Goal: Task Accomplishment & Management: Complete application form

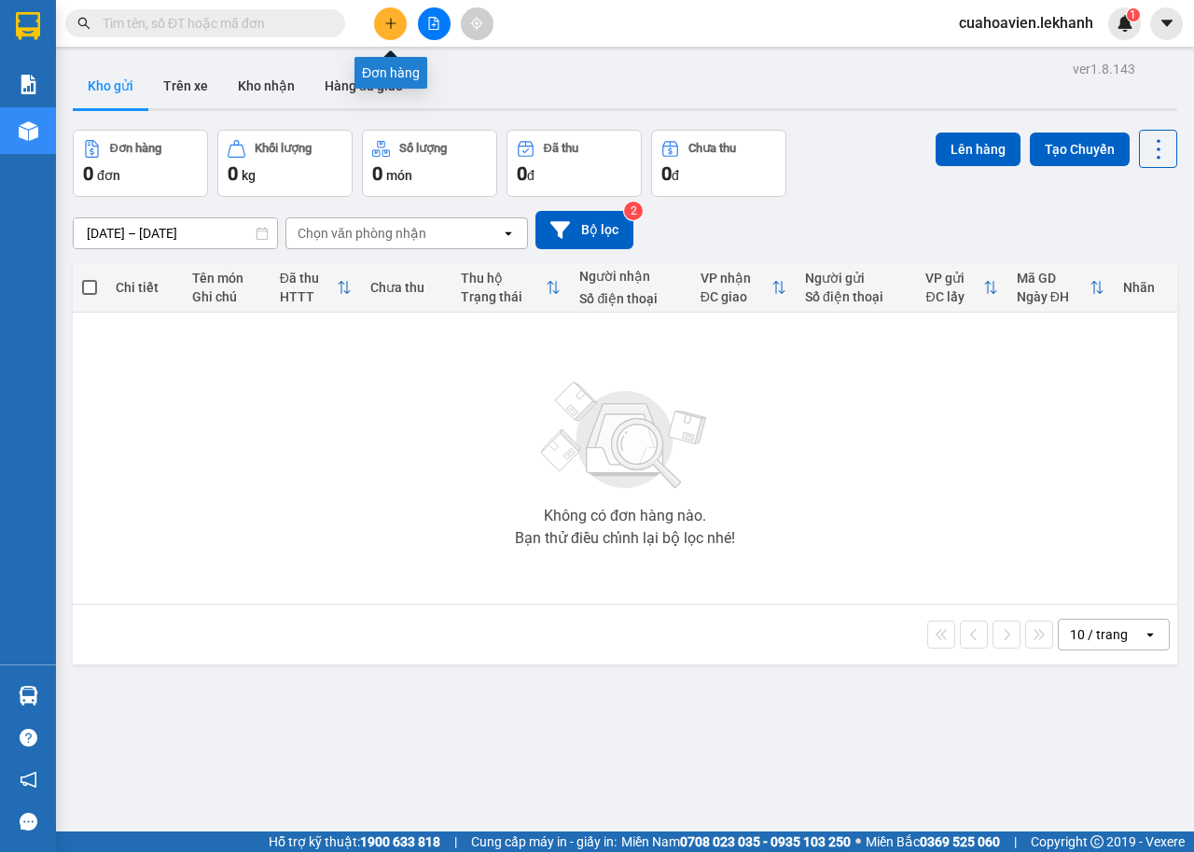
click at [392, 31] on button at bounding box center [390, 23] width 33 height 33
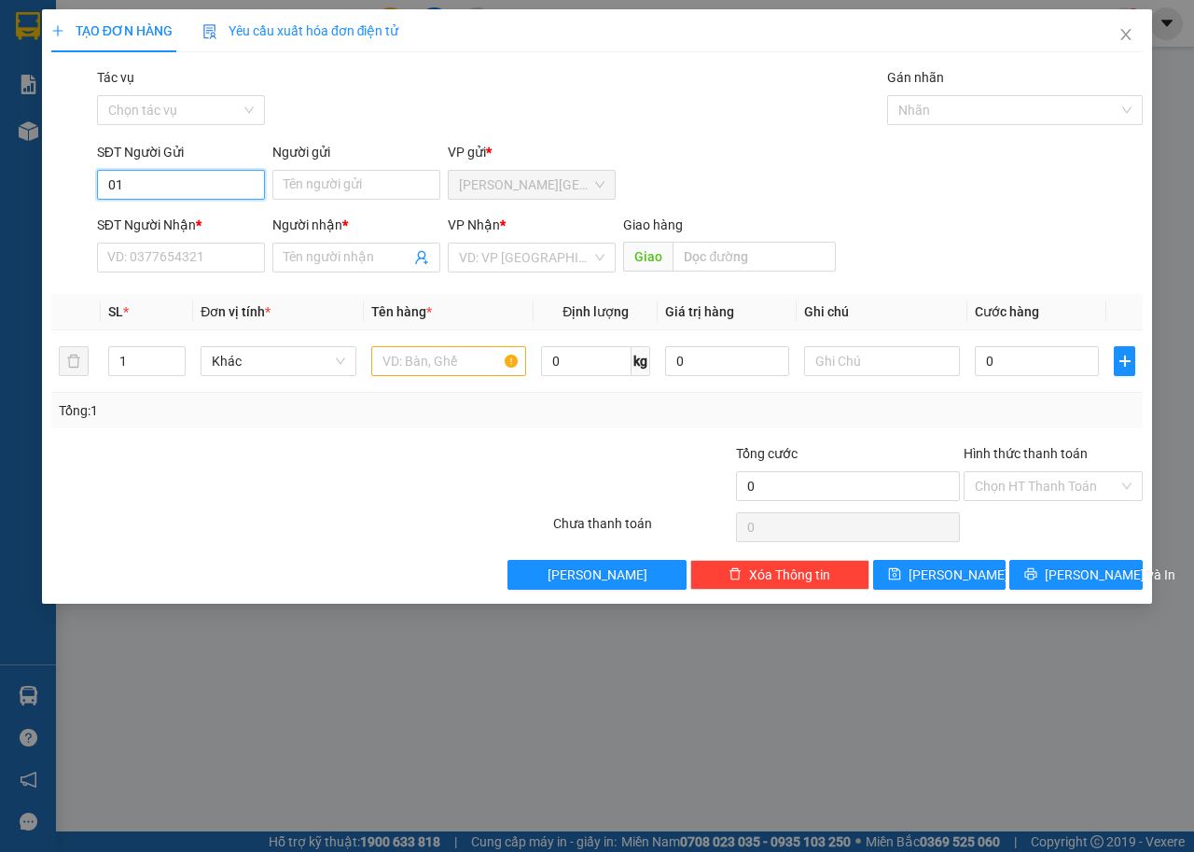
type input "0"
click at [181, 231] on div "0967743924 - [PERSON_NAME]" at bounding box center [200, 222] width 184 height 21
type input "0967743924"
type input "[PERSON_NAME]"
type input "0822559637"
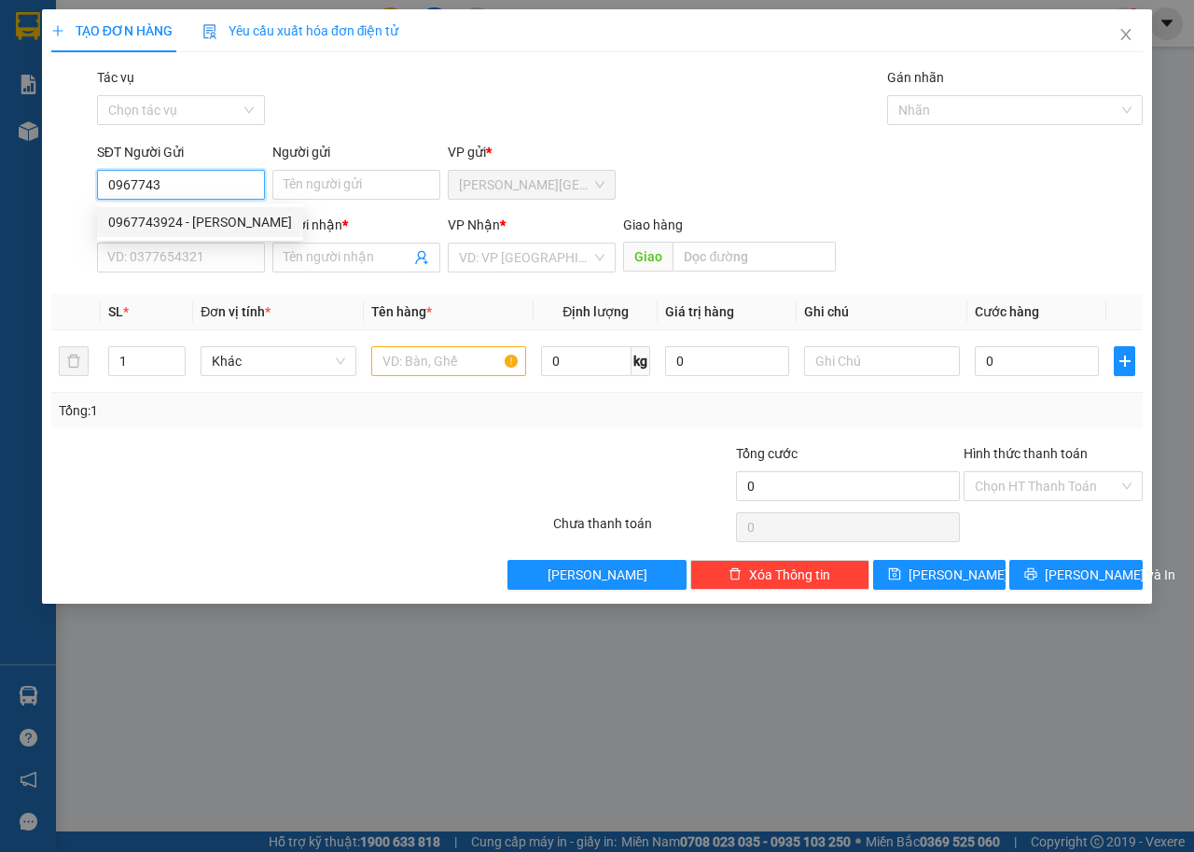
type input "[PERSON_NAME]"
type input "30.000"
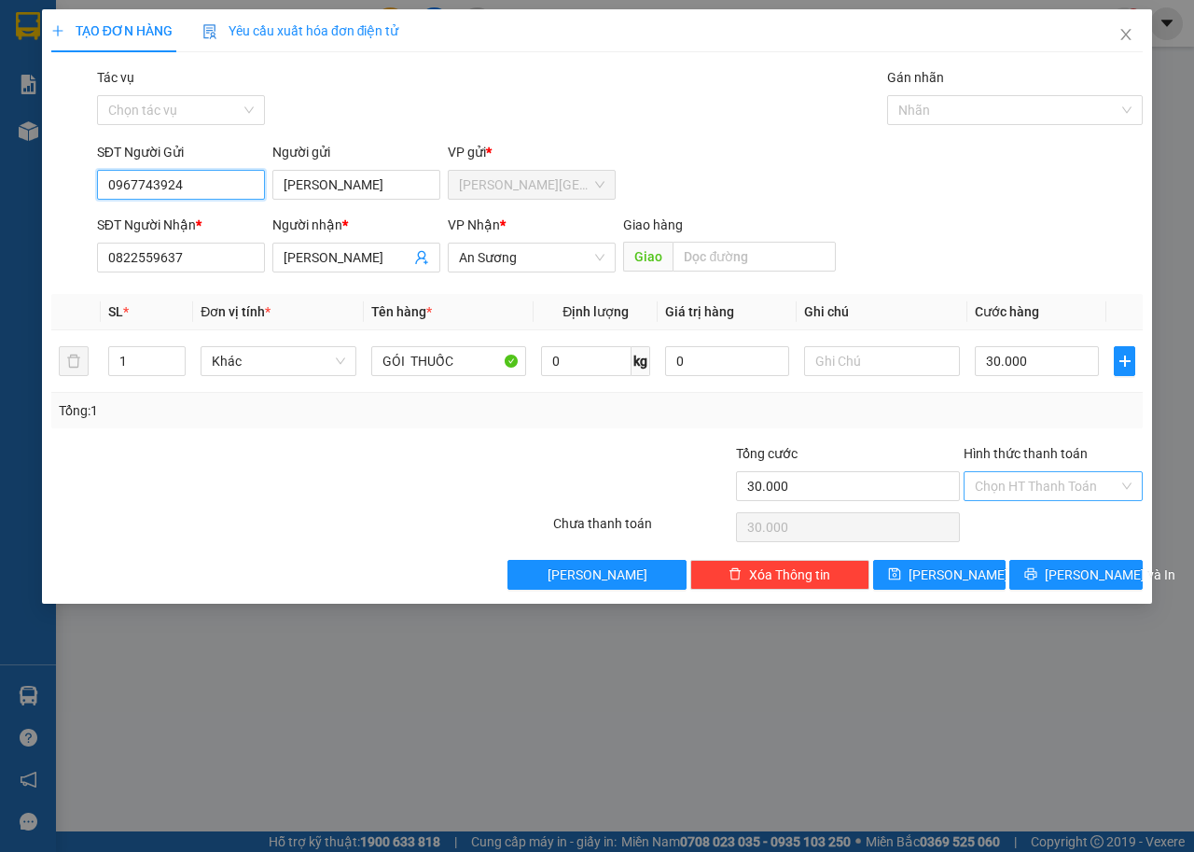
click at [1124, 490] on div "Chọn HT Thanh Toán" at bounding box center [1053, 486] width 179 height 30
type input "0967743924"
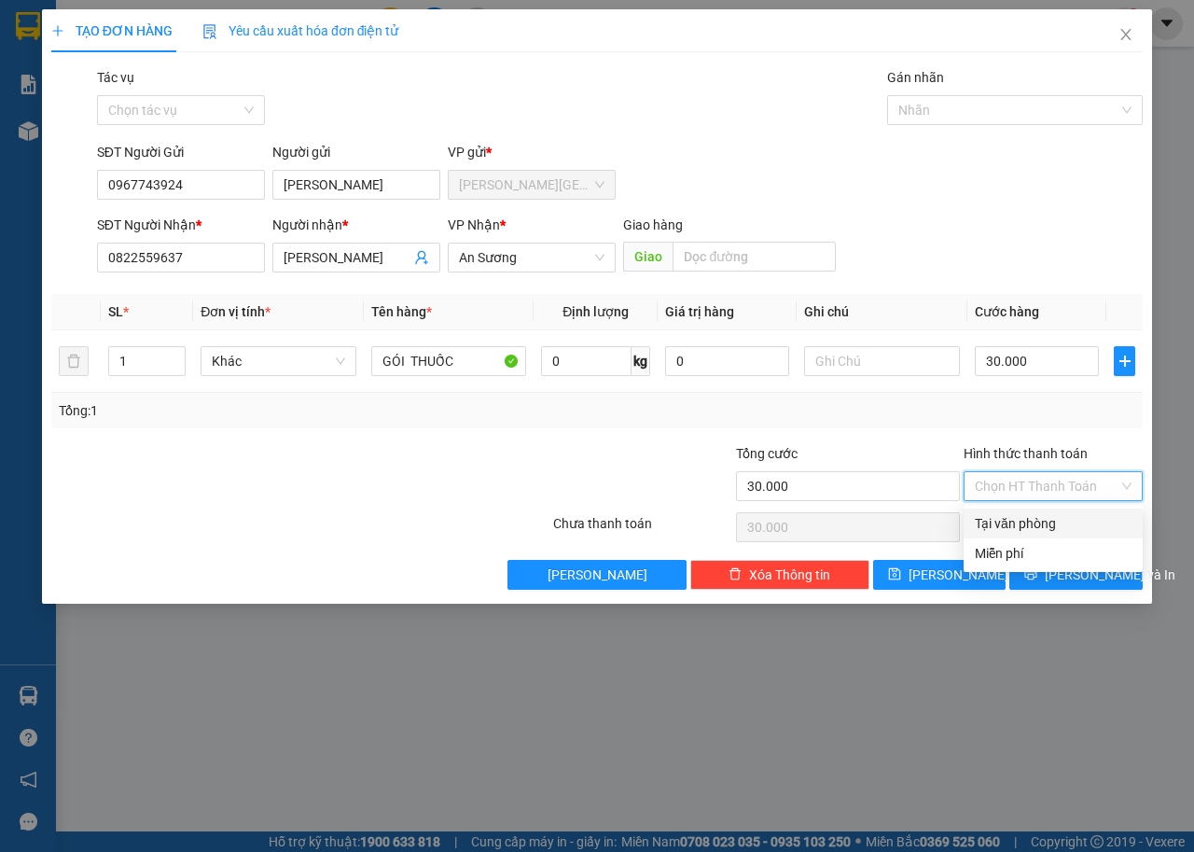
click at [1064, 521] on div "Tại văn phòng" at bounding box center [1053, 523] width 157 height 21
type input "0"
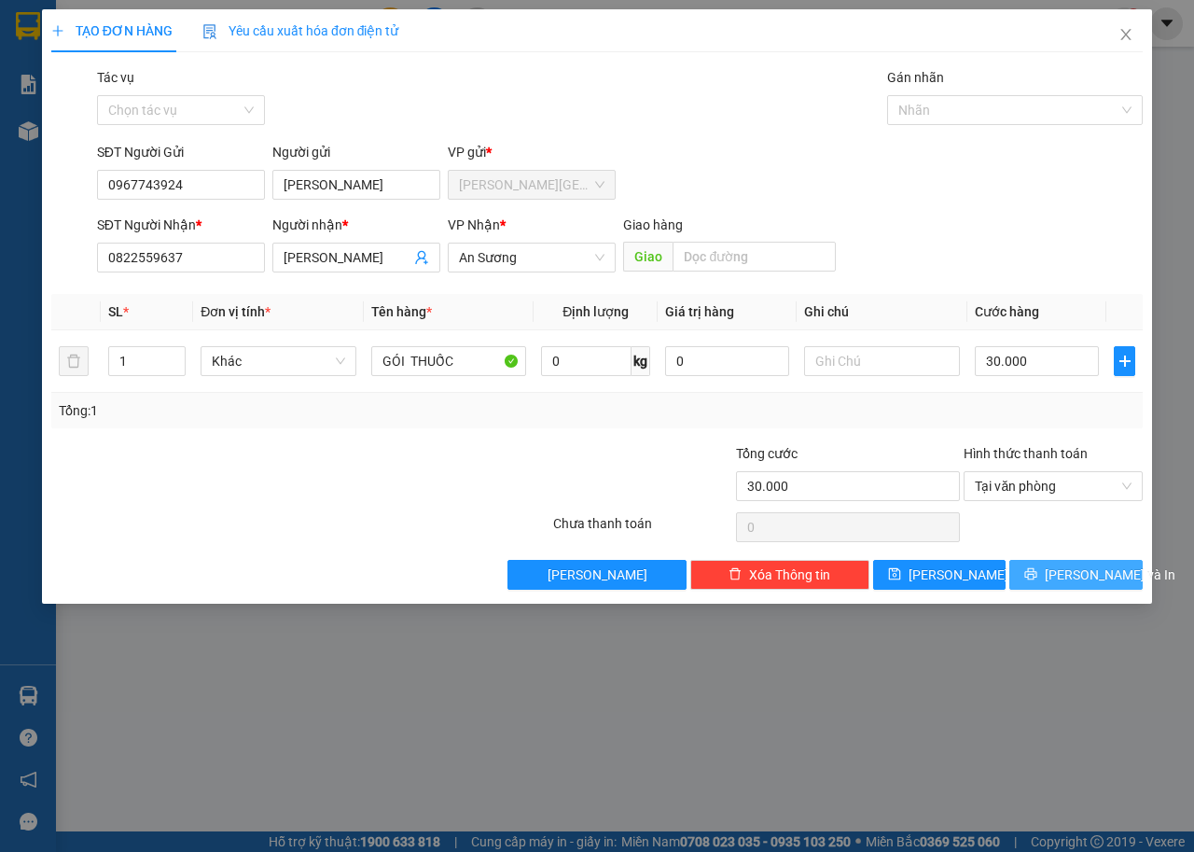
click at [1072, 570] on span "[PERSON_NAME] và In" at bounding box center [1110, 575] width 131 height 21
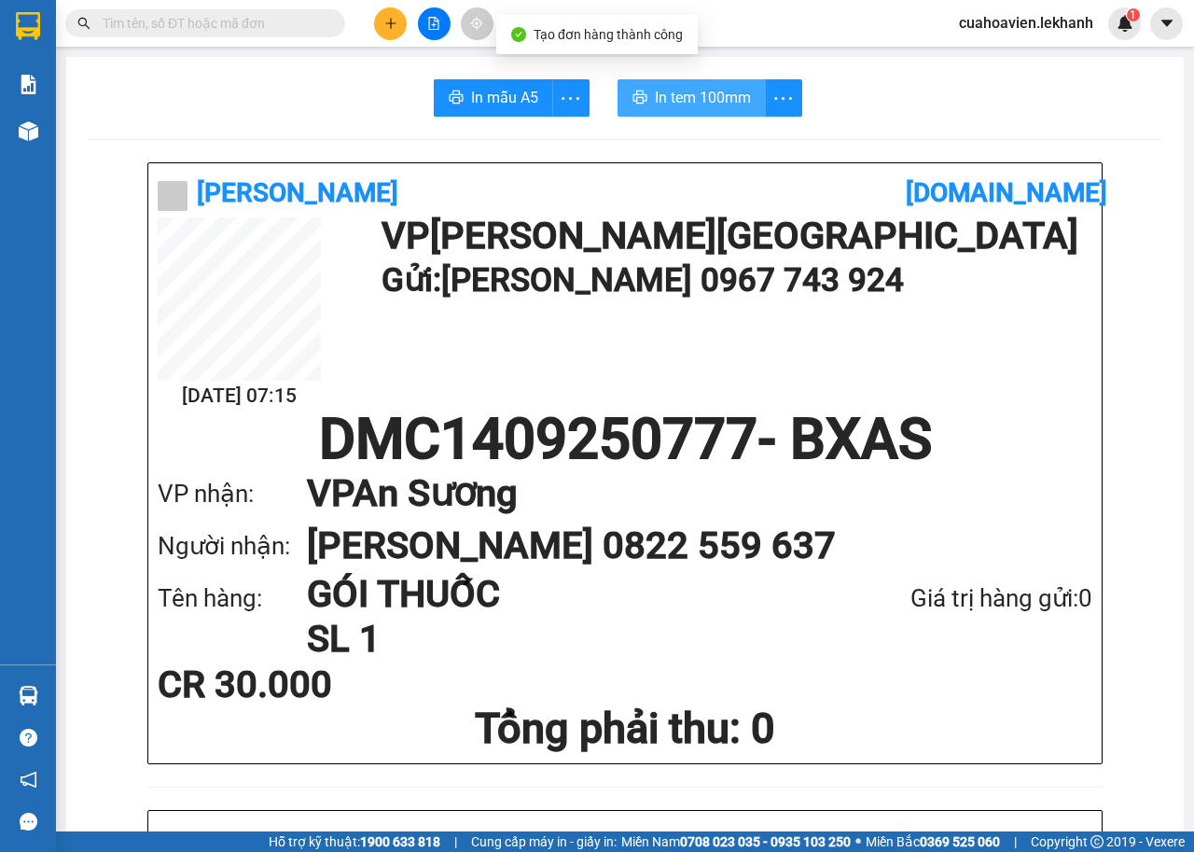
click at [689, 99] on span "In tem 100mm" at bounding box center [703, 97] width 96 height 23
click at [699, 100] on span "In tem 100mm" at bounding box center [703, 97] width 96 height 23
